Goal: Task Accomplishment & Management: Complete application form

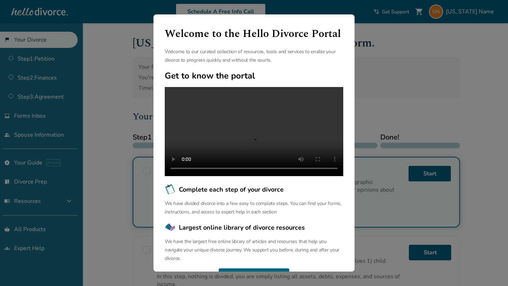
click at [372, 97] on div "Welcome to the Hello Divorce Portal Welcome to our curated collection of resour…" at bounding box center [254, 143] width 508 height 286
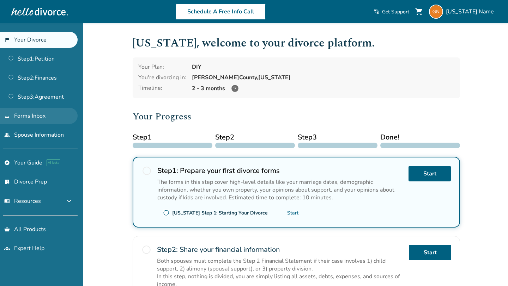
click at [45, 114] on span "Forms Inbox" at bounding box center [29, 116] width 31 height 8
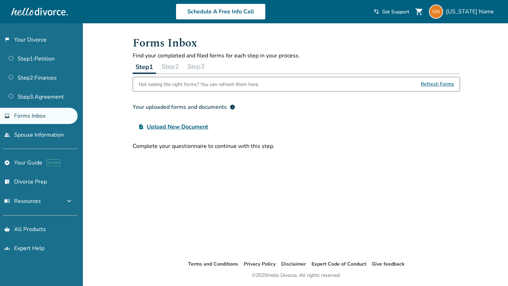
click at [173, 68] on button "Step 2" at bounding box center [170, 67] width 23 height 14
click at [195, 68] on button "Step 3" at bounding box center [195, 67] width 23 height 14
click at [142, 66] on button "Step 1" at bounding box center [144, 67] width 23 height 14
click at [43, 61] on link "Step 1 : Petition" at bounding box center [39, 59] width 78 height 16
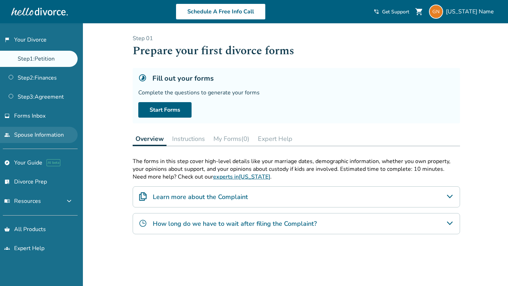
click at [35, 138] on link "people Spouse Information" at bounding box center [39, 135] width 78 height 16
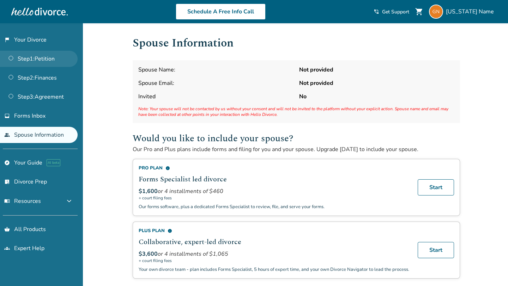
click at [46, 57] on link "Step 1 : Petition" at bounding box center [39, 59] width 78 height 16
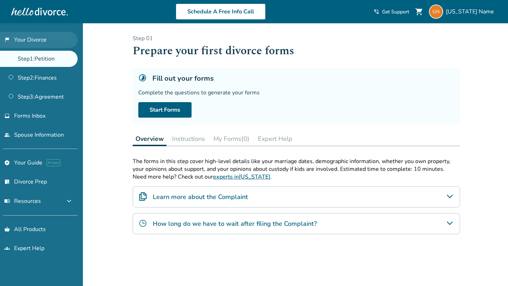
click at [44, 44] on link "flag_2 Your Divorce" at bounding box center [39, 40] width 78 height 16
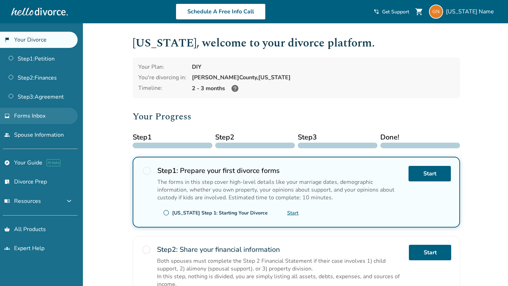
click at [39, 118] on span "Forms Inbox" at bounding box center [29, 116] width 31 height 8
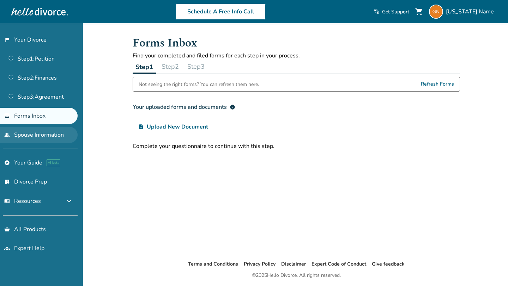
click at [38, 131] on link "people Spouse Information" at bounding box center [39, 135] width 78 height 16
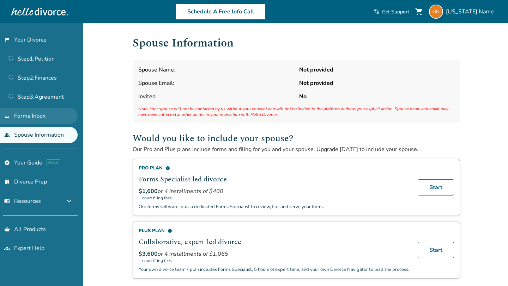
click at [53, 114] on link "inbox Forms Inbox" at bounding box center [39, 116] width 78 height 16
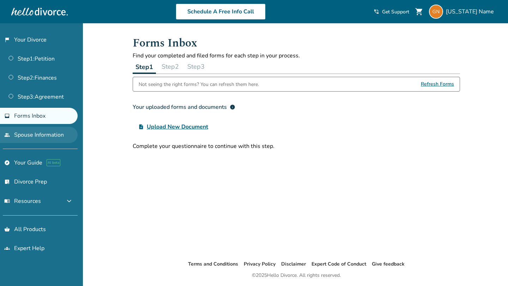
click at [48, 132] on link "people Spouse Information" at bounding box center [39, 135] width 78 height 16
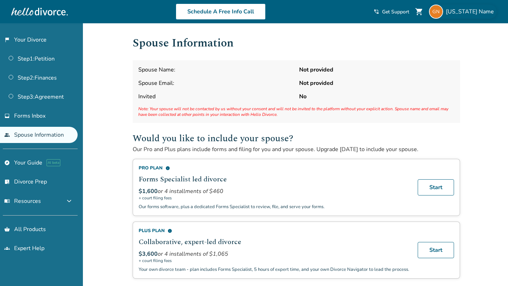
click at [470, 11] on span "Georgia Name" at bounding box center [471, 12] width 51 height 8
click at [369, 42] on h1 "Spouse Information" at bounding box center [296, 43] width 327 height 17
click at [482, 14] on span "Georgia Name" at bounding box center [471, 12] width 51 height 8
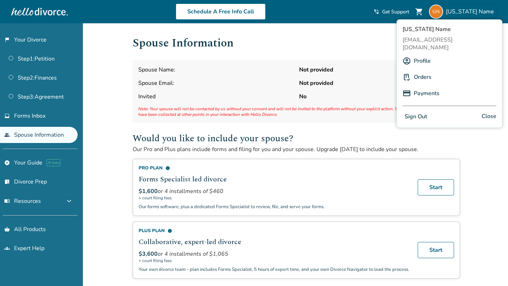
click at [108, 99] on div "Added to cart Spouse Information Spouse Name: Not provided Spouse Email: Not pr…" at bounding box center [254, 280] width 508 height 514
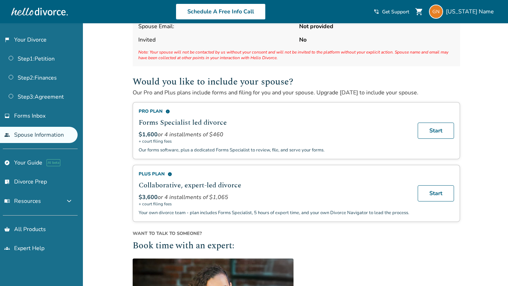
scroll to position [57, 0]
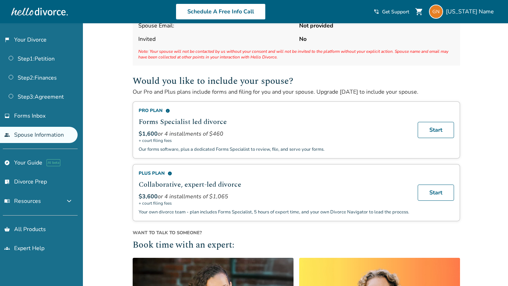
click at [170, 174] on span "info" at bounding box center [169, 173] width 5 height 5
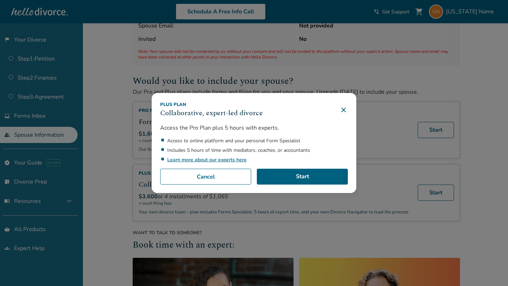
click at [129, 160] on div "Plus Plan Collaborative, expert-led divorce Access the Pro Plan plus 5 hours wi…" at bounding box center [254, 143] width 508 height 286
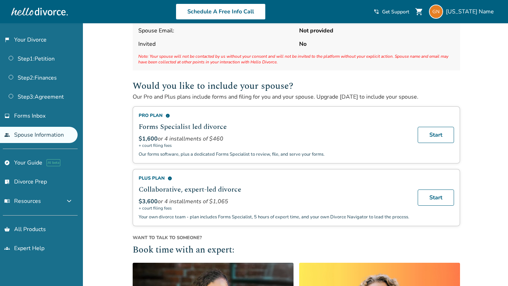
scroll to position [51, 0]
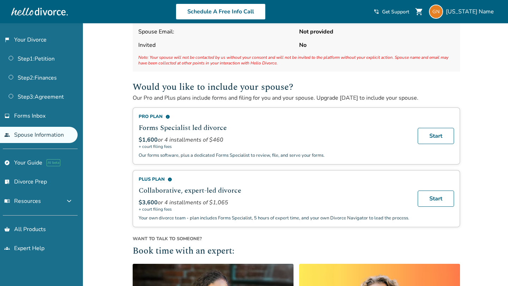
click at [168, 116] on span "info" at bounding box center [167, 117] width 5 height 5
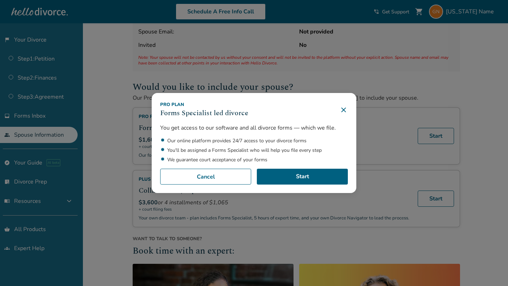
click at [171, 142] on li "Our online platform provides 24/7 access to your divorce forms" at bounding box center [257, 140] width 180 height 7
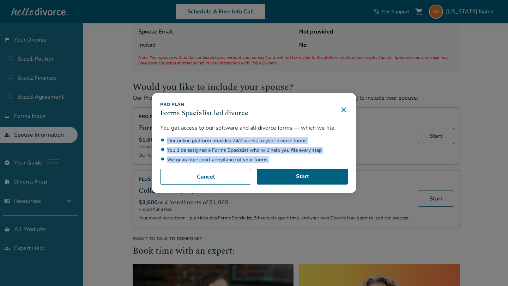
drag, startPoint x: 171, startPoint y: 142, endPoint x: 287, endPoint y: 158, distance: 117.1
click at [287, 158] on ul "Our online platform provides 24/7 access to your divorce forms You'll be assign…" at bounding box center [254, 150] width 188 height 26
click at [294, 146] on ul "Our online platform provides 24/7 access to your divorce forms You'll be assign…" at bounding box center [254, 150] width 188 height 26
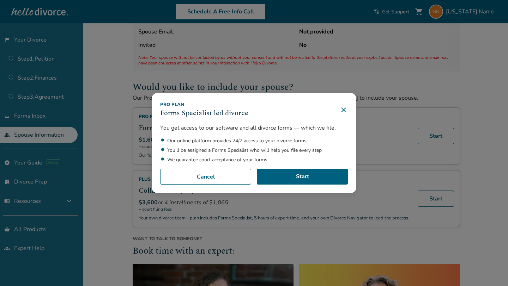
click at [342, 110] on icon at bounding box center [343, 110] width 8 height 8
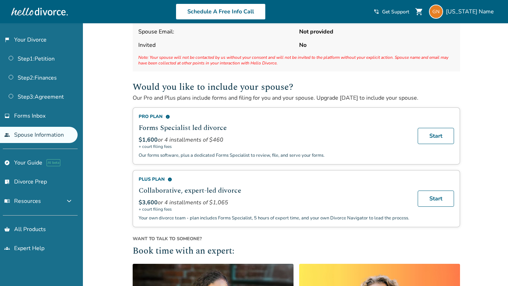
click at [168, 177] on span "info" at bounding box center [169, 179] width 5 height 5
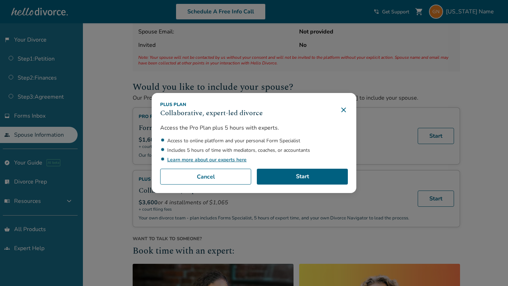
click at [182, 161] on link "Learn more about our experts here" at bounding box center [206, 160] width 79 height 7
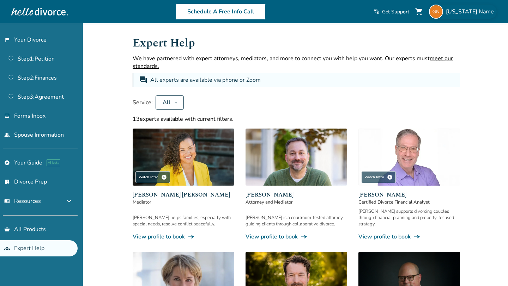
click at [473, 12] on span "Georgia Name" at bounding box center [471, 12] width 51 height 8
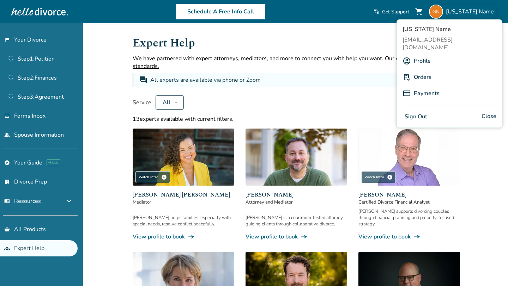
click at [428, 54] on link "Profile" at bounding box center [421, 60] width 17 height 13
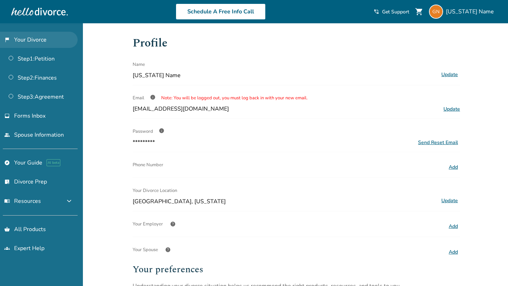
click at [32, 46] on link "flag_2 Your Divorce" at bounding box center [39, 40] width 78 height 16
